Goal: Transaction & Acquisition: Purchase product/service

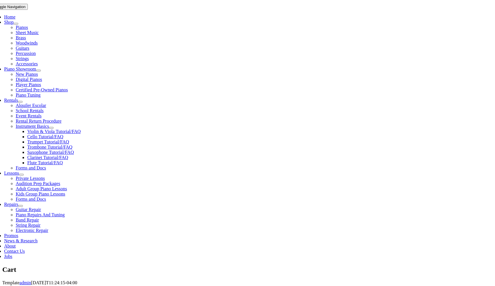
scroll to position [111, 0]
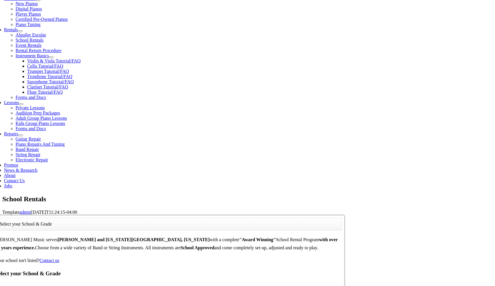
scroll to position [182, 0]
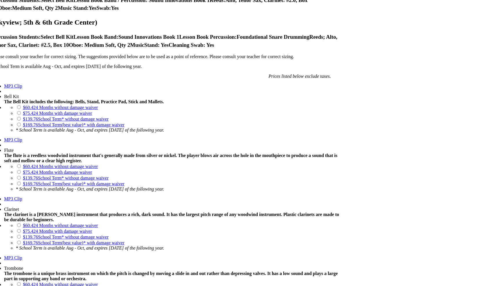
scroll to position [495, 0]
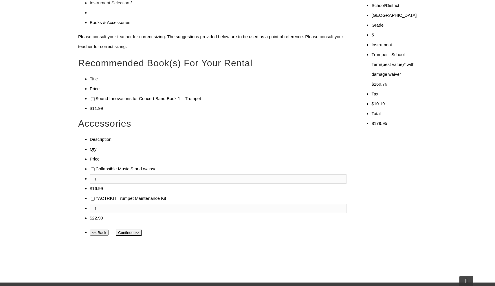
scroll to position [203, 0]
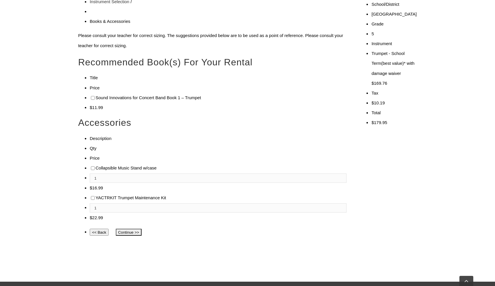
click at [91, 96] on input"] "checkbox" at bounding box center [93, 98] width 4 height 4
checkbox input"] "true"
click at [91, 167] on input"] "checkbox" at bounding box center [93, 169] width 4 height 4
checkbox input"] "true"
click at [127, 229] on input "Continue >>" at bounding box center [128, 232] width 26 height 7
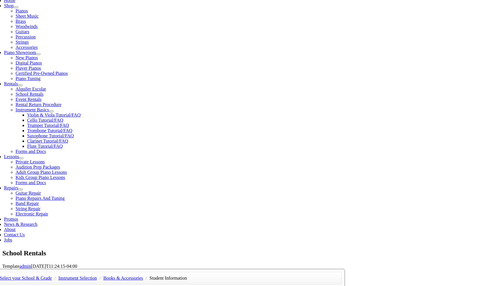
type input "1"
type input "alba"
type input "ceballos"
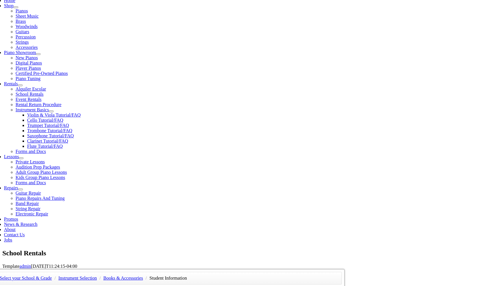
type input "rosa salon"
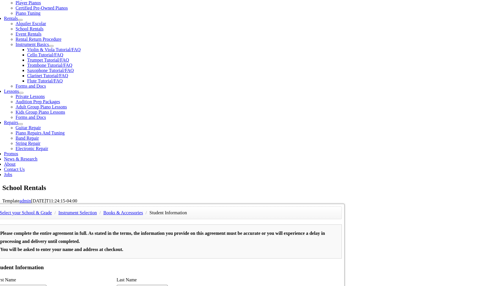
scroll to position [230, 0]
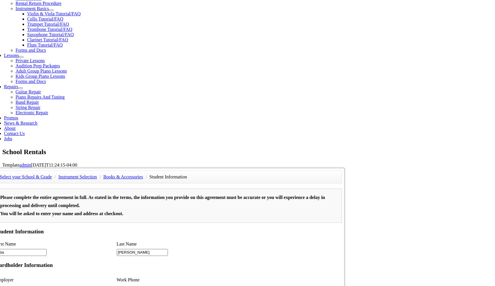
type input "4842311375"
type input "27967446"
type input "07/30/1987"
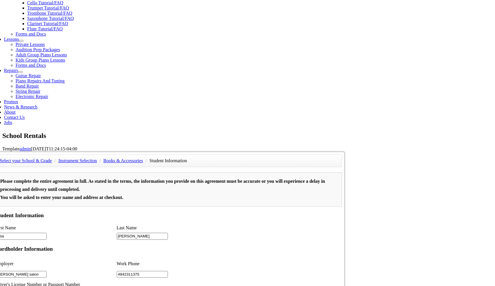
scroll to position [266, 0]
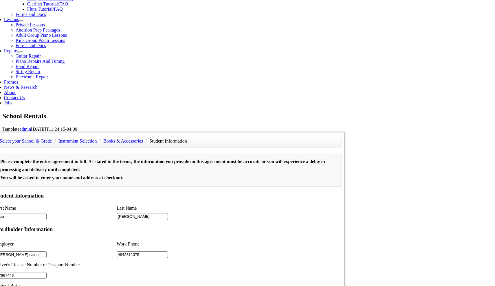
type input "t"
type input "yohendy ceballos"
type input "4846852714"
type input "unisex salon"
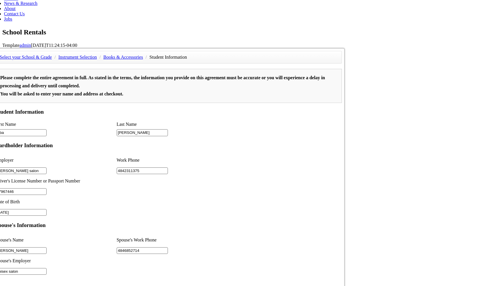
scroll to position [394, 0]
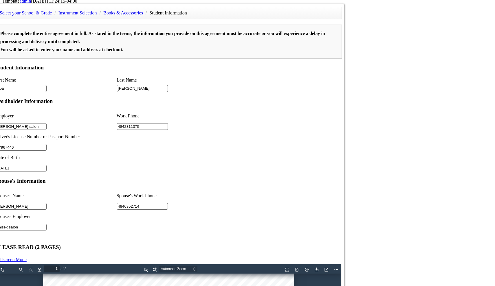
type input "2"
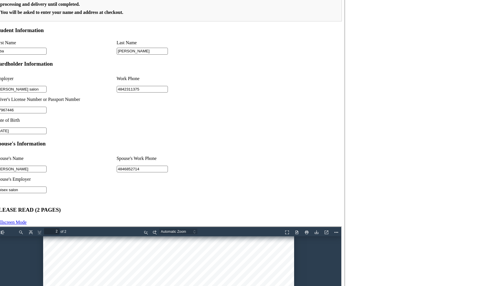
scroll to position [431, 0]
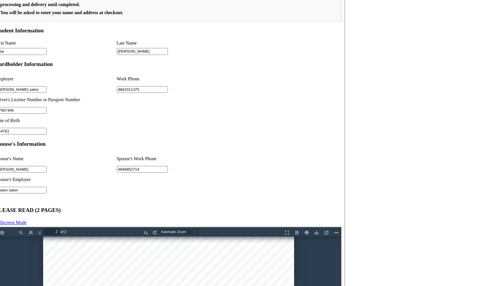
type input "unisex salon"
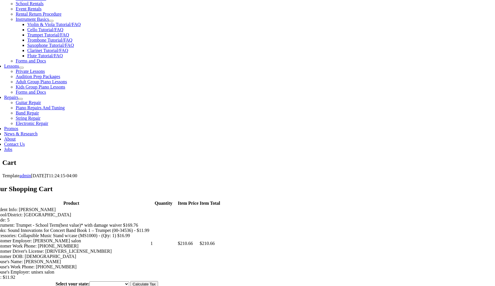
scroll to position [223, 0]
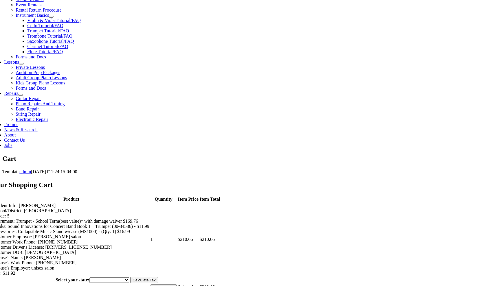
select select "PA"
click at [158, 277] on input "Calculate Tax" at bounding box center [144, 280] width 28 height 6
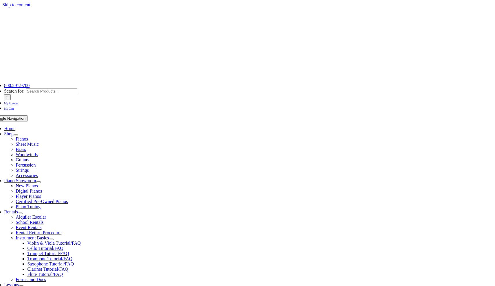
select select "PA"
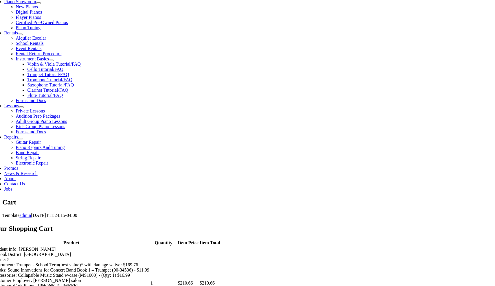
scroll to position [180, 0]
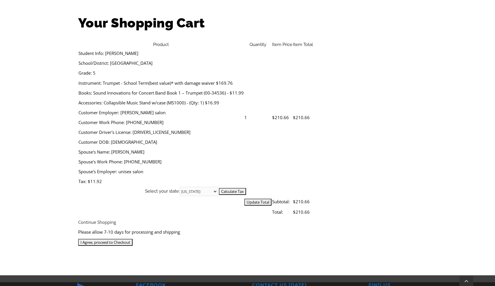
click at [133, 239] on input "I Agree, proceed to Checkout" at bounding box center [105, 242] width 54 height 7
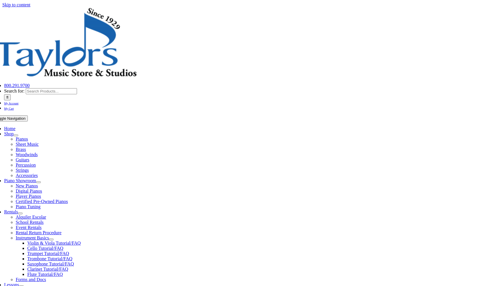
select select
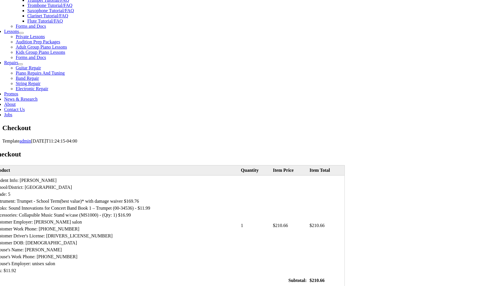
scroll to position [257, 0]
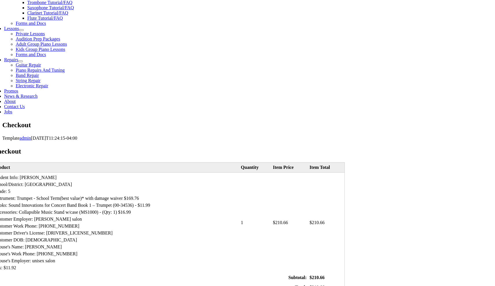
type input "[PERSON_NAME]"
type input "526"
type input "[PERSON_NAME] Drive"
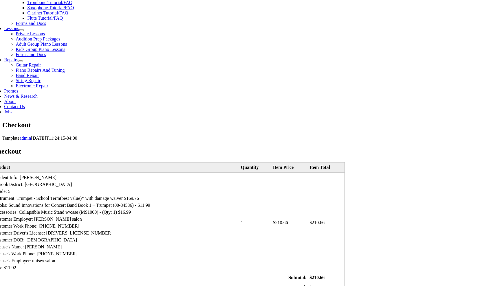
type input "East Norriton"
select select "PA"
type input "19403"
type input "[EMAIL_ADDRESS][DOMAIN_NAME]"
select select "mastercard"
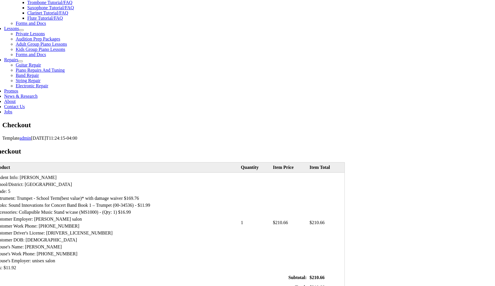
type input "[CREDIT_CARD_NUMBER]"
select select "11"
select select "2026"
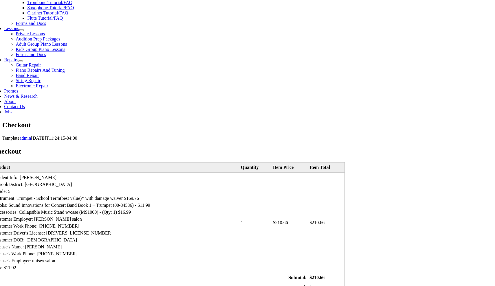
type input "052"
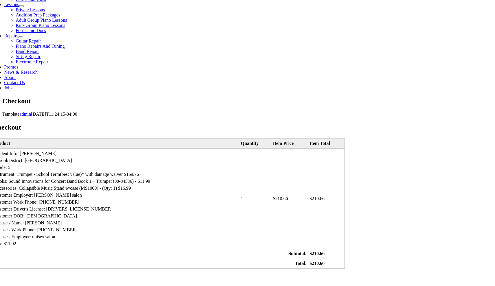
scroll to position [285, 0]
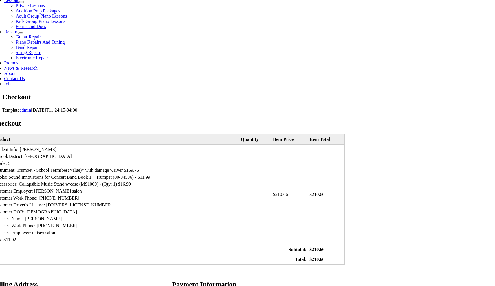
type input "4846884053"
